Goal: Task Accomplishment & Management: Manage account settings

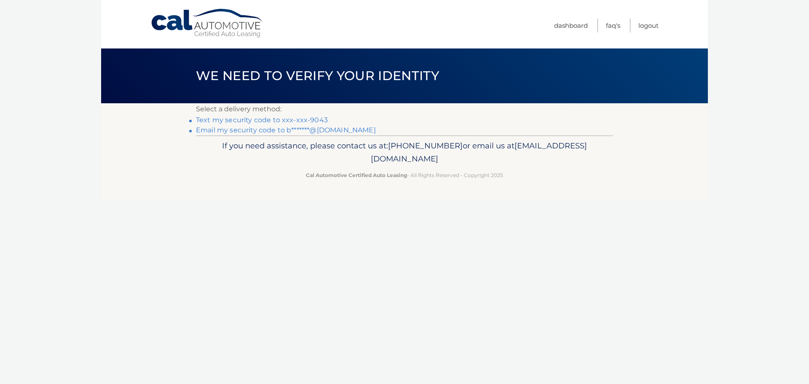
click at [317, 120] on link "Text my security code to xxx-xxx-9043" at bounding box center [262, 120] width 132 height 8
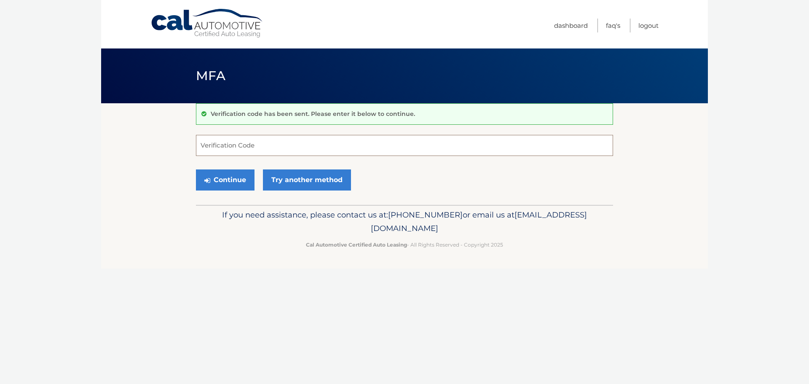
click at [311, 142] on input "Verification Code" at bounding box center [404, 145] width 417 height 21
type input "814681"
click at [232, 182] on button "Continue" at bounding box center [225, 179] width 59 height 21
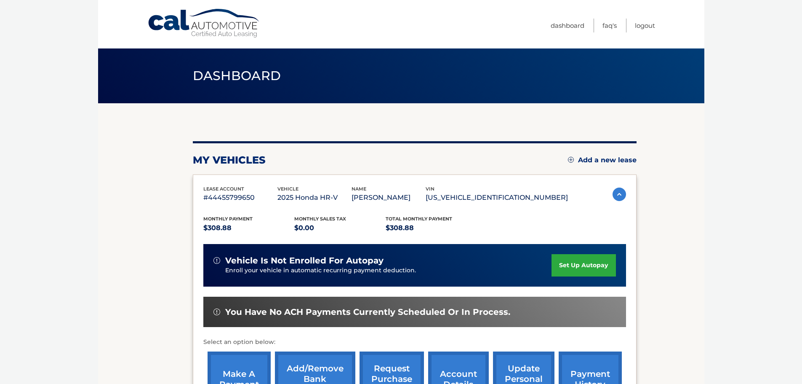
drag, startPoint x: 475, startPoint y: 197, endPoint x: 538, endPoint y: 195, distance: 63.2
click at [538, 195] on div "lease account #44455799650 vehicle 2025 Honda HR-V name BRIANNE MAYER vin 3CZRZ…" at bounding box center [385, 194] width 365 height 19
click at [538, 196] on p "3CZRZ2H70SM754293" at bounding box center [497, 198] width 142 height 12
drag, startPoint x: 550, startPoint y: 196, endPoint x: 477, endPoint y: 200, distance: 72.5
click at [477, 200] on p "3CZRZ2H70SM754293" at bounding box center [497, 198] width 142 height 12
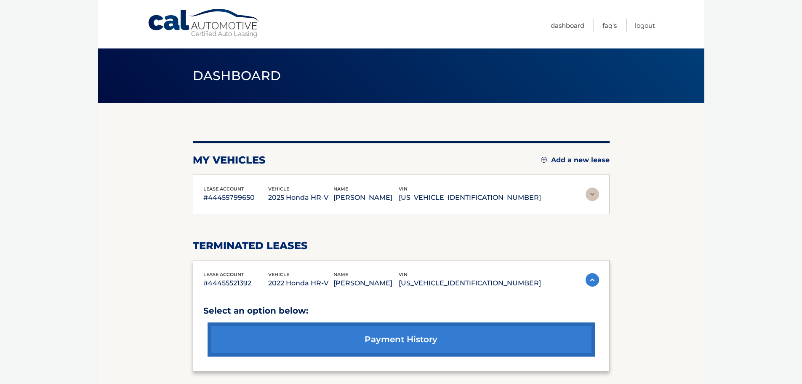
copy p "3CZRZ2H70SM754293"
click at [595, 194] on img at bounding box center [592, 193] width 13 height 13
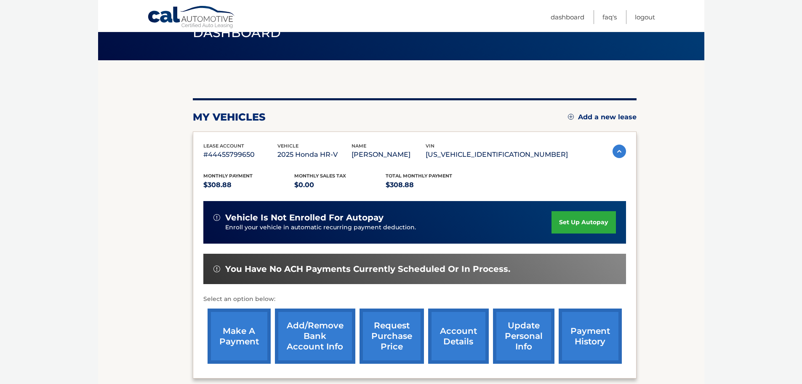
scroll to position [84, 0]
